Goal: Task Accomplishment & Management: Complete application form

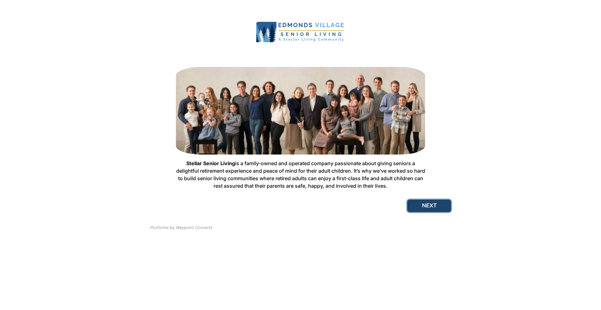
click at [434, 204] on button "NEXT" at bounding box center [429, 206] width 44 height 13
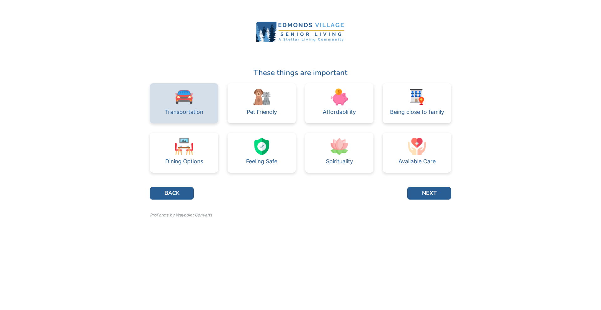
click at [193, 105] on div "Transportation" at bounding box center [184, 103] width 68 height 40
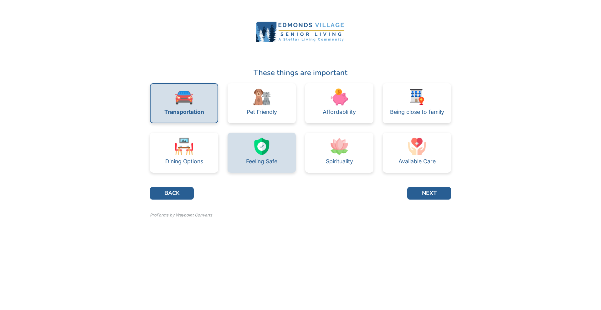
click at [262, 153] on img at bounding box center [262, 147] width 18 height 18
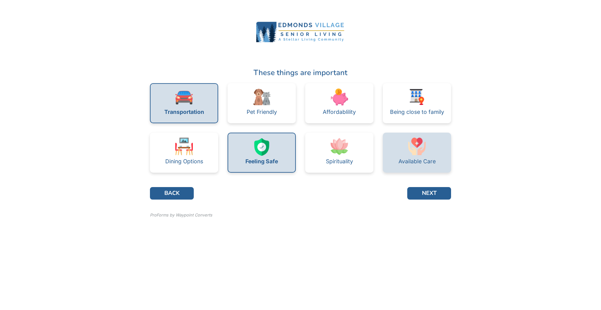
click at [403, 145] on div "Available Care" at bounding box center [417, 153] width 68 height 40
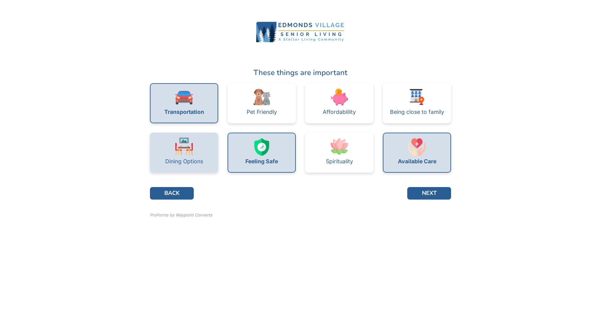
click at [170, 151] on div "Dining Options" at bounding box center [184, 153] width 68 height 40
click at [433, 195] on button "NEXT" at bounding box center [429, 193] width 44 height 13
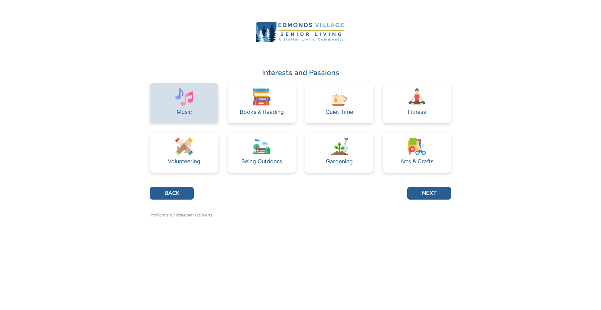
click at [207, 112] on div "Music" at bounding box center [184, 103] width 68 height 40
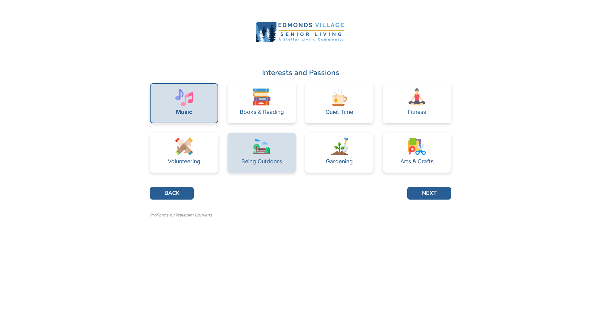
click at [268, 154] on img at bounding box center [262, 147] width 18 height 18
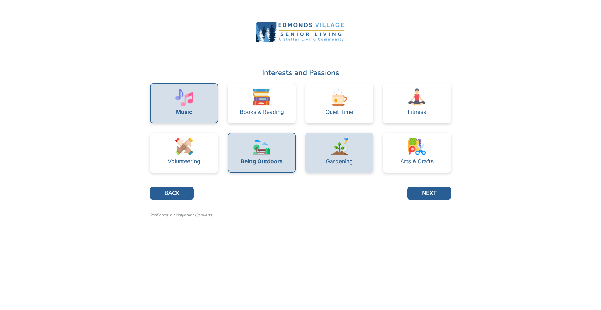
click at [360, 149] on div "Gardening" at bounding box center [339, 153] width 68 height 40
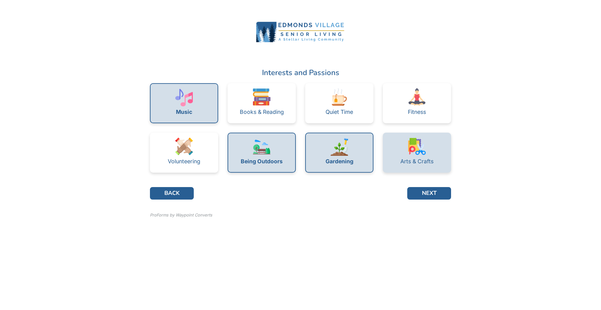
click at [414, 161] on div "Arts & Crafts" at bounding box center [416, 162] width 33 height 6
click at [439, 195] on button "NEXT" at bounding box center [429, 193] width 44 height 13
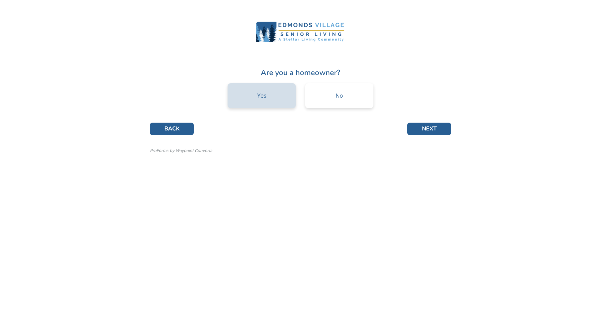
click at [261, 96] on div "Yes" at bounding box center [261, 96] width 9 height 6
click at [431, 130] on button "NEXT" at bounding box center [429, 129] width 44 height 13
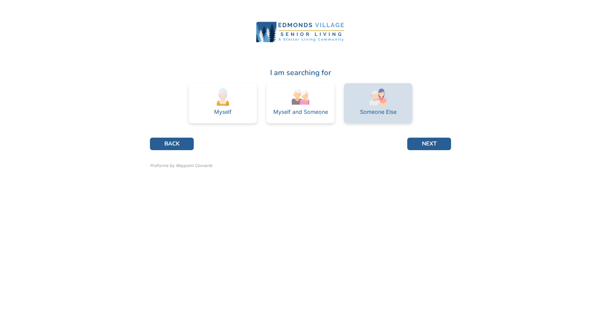
click at [374, 106] on div "Someone Else" at bounding box center [378, 112] width 37 height 13
click at [418, 146] on button "NEXT" at bounding box center [429, 144] width 44 height 13
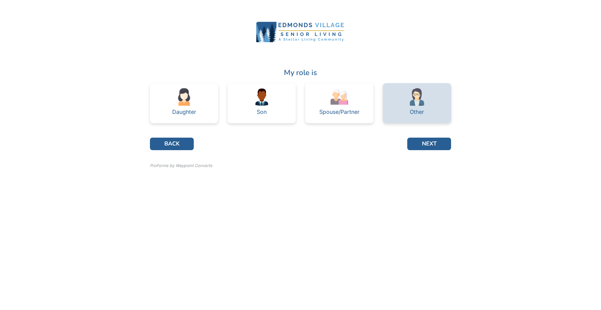
click at [432, 99] on div "Other" at bounding box center [417, 103] width 68 height 40
click at [432, 144] on button "NEXT" at bounding box center [429, 144] width 44 height 13
